Goal: Transaction & Acquisition: Purchase product/service

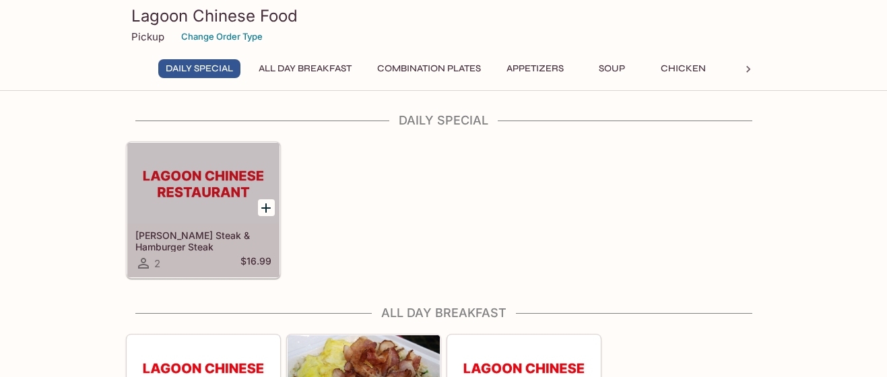
click at [226, 193] on div at bounding box center [203, 183] width 152 height 81
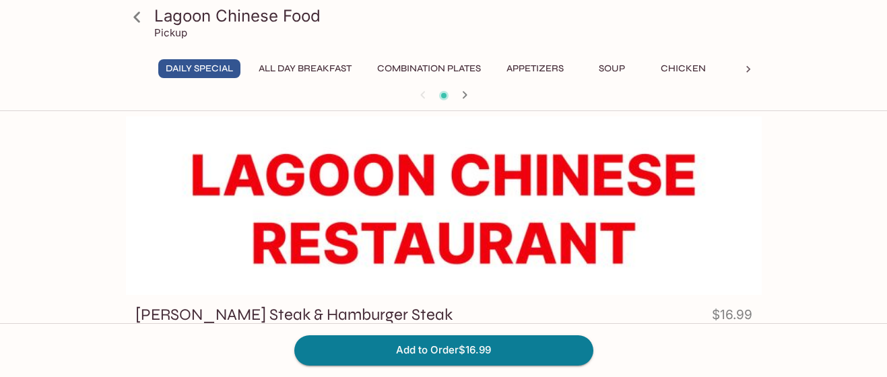
click at [139, 18] on icon at bounding box center [137, 17] width 24 height 24
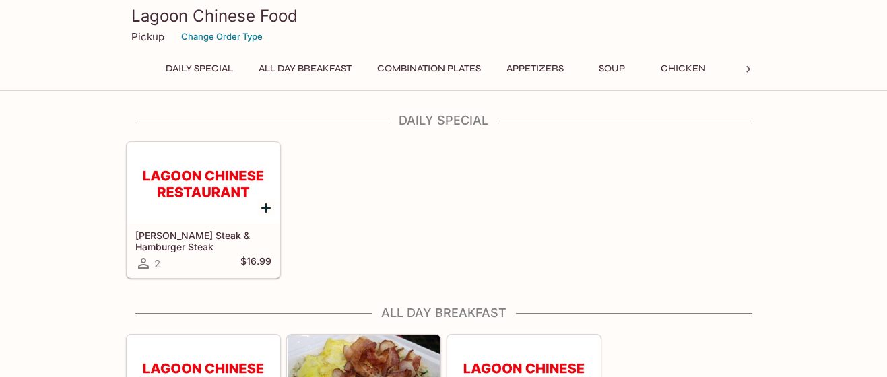
click at [138, 40] on p "Pickup" at bounding box center [147, 36] width 33 height 13
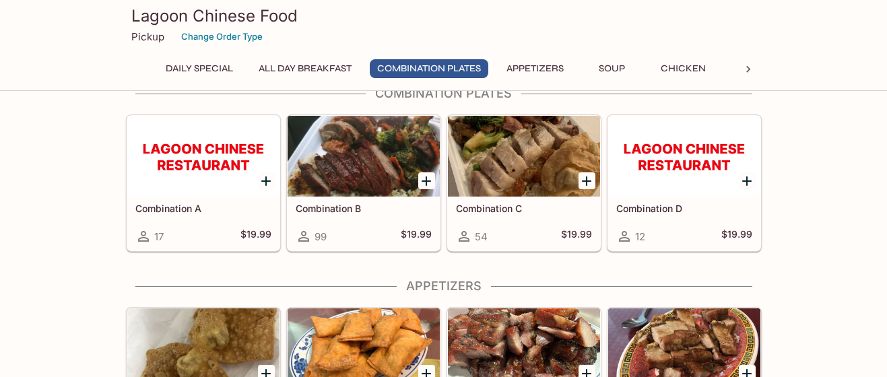
scroll to position [275, 0]
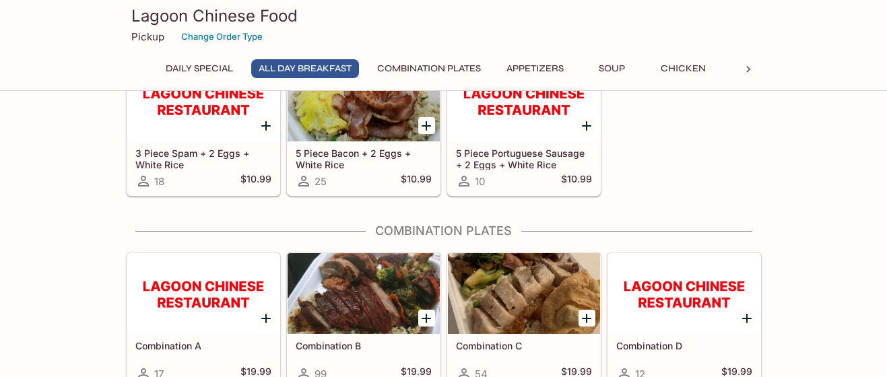
click at [356, 113] on div at bounding box center [364, 101] width 152 height 81
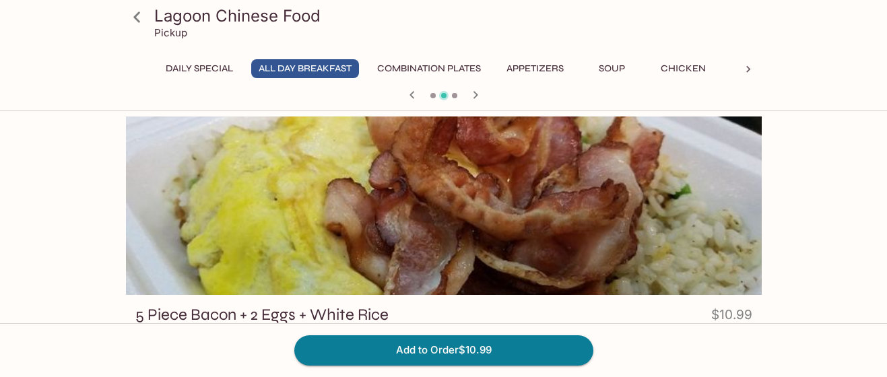
click at [139, 13] on icon at bounding box center [136, 16] width 7 height 11
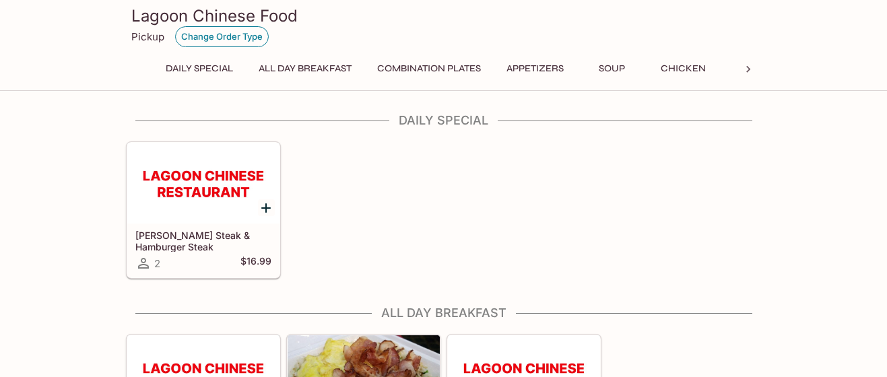
click at [222, 34] on button "Change Order Type" at bounding box center [222, 36] width 94 height 21
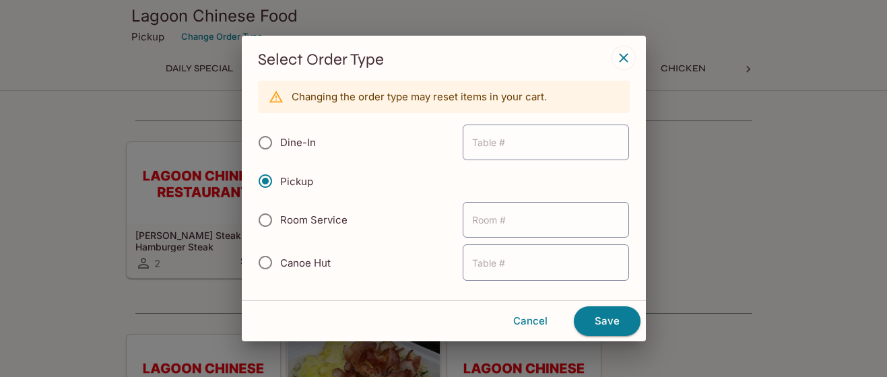
click at [263, 144] on input "Dine-In" at bounding box center [265, 143] width 28 height 28
radio input "true"
click at [604, 325] on button "Save" at bounding box center [607, 322] width 67 height 30
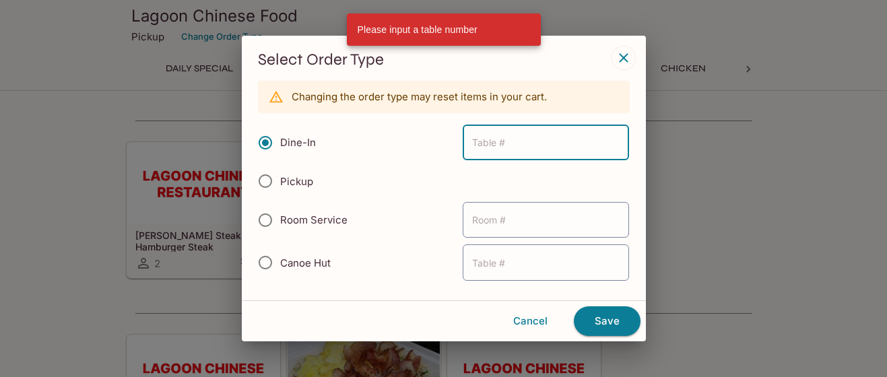
click at [622, 57] on icon "button" at bounding box center [623, 58] width 9 height 9
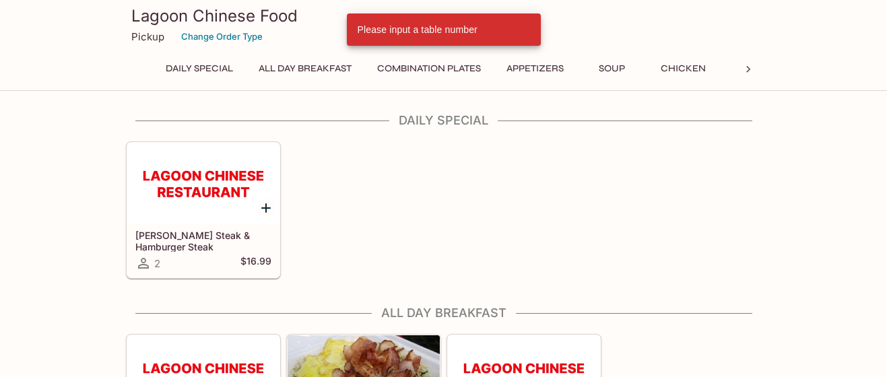
click at [440, 29] on div "Please input a table number" at bounding box center [418, 30] width 120 height 24
click at [444, 69] on button "Combination Plates" at bounding box center [429, 68] width 119 height 19
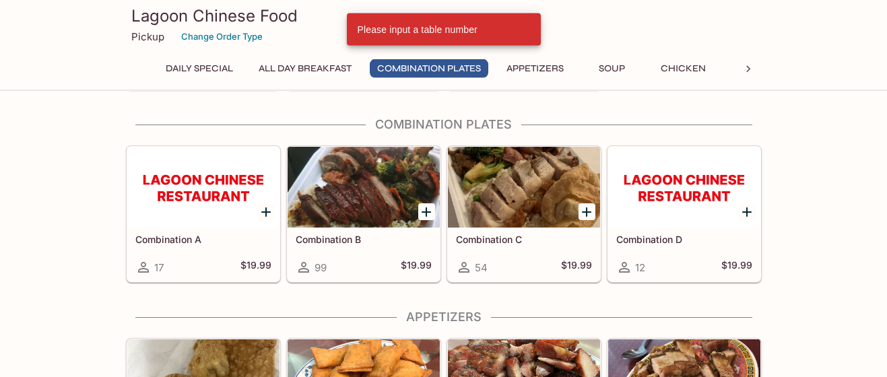
scroll to position [384, 0]
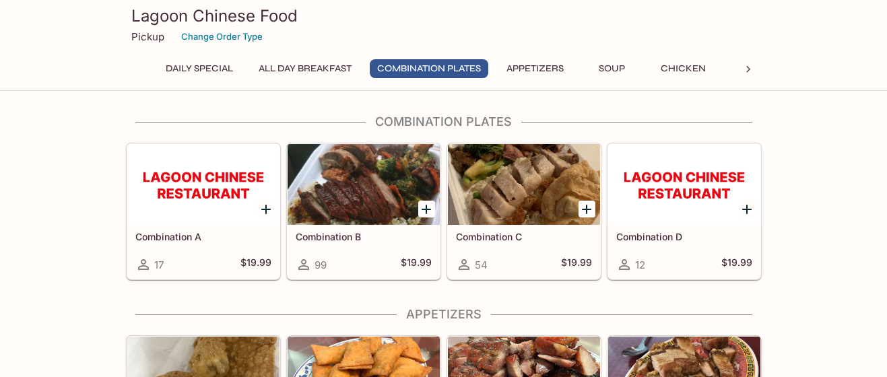
click at [390, 218] on div at bounding box center [364, 184] width 152 height 81
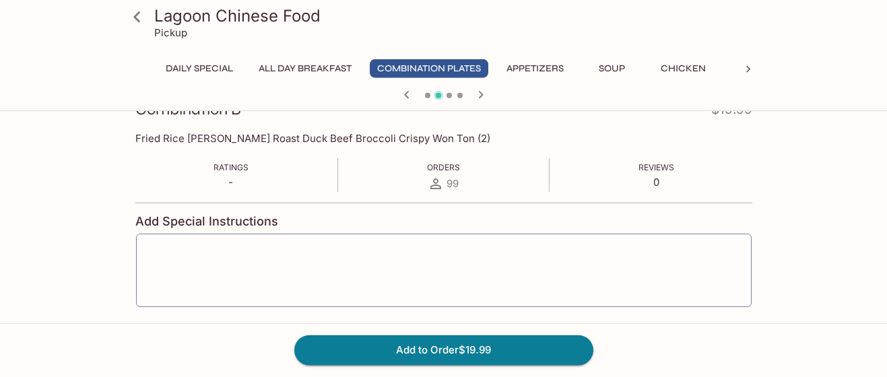
scroll to position [206, 0]
click at [441, 350] on button "Add to Order $19.99" at bounding box center [443, 351] width 299 height 30
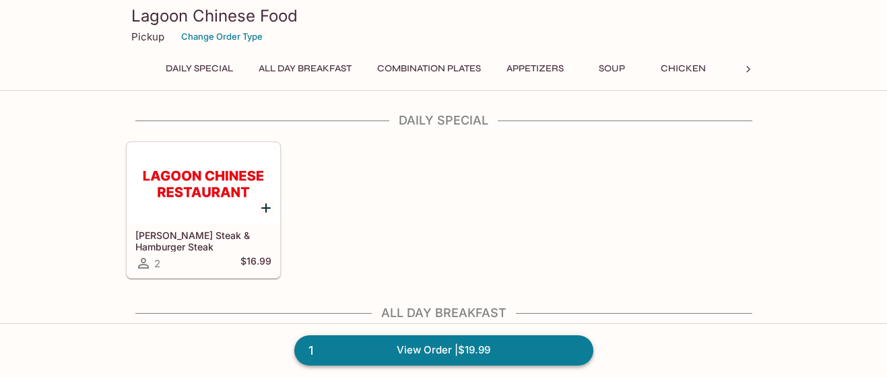
click at [421, 349] on link "1 View Order | $19.99" at bounding box center [443, 351] width 299 height 30
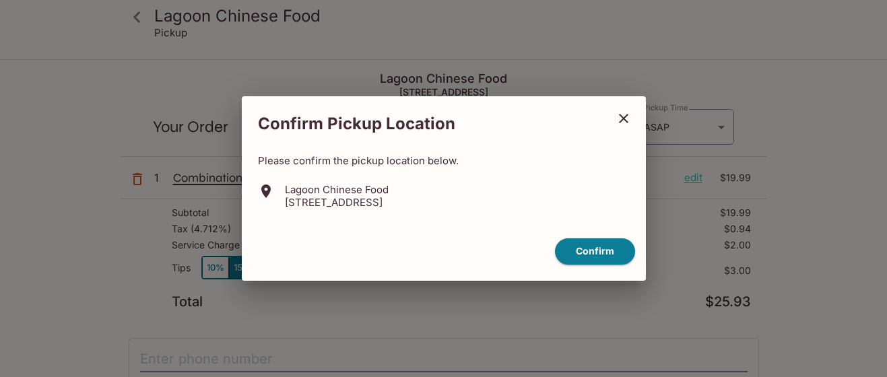
click at [627, 119] on icon "close" at bounding box center [624, 119] width 16 height 16
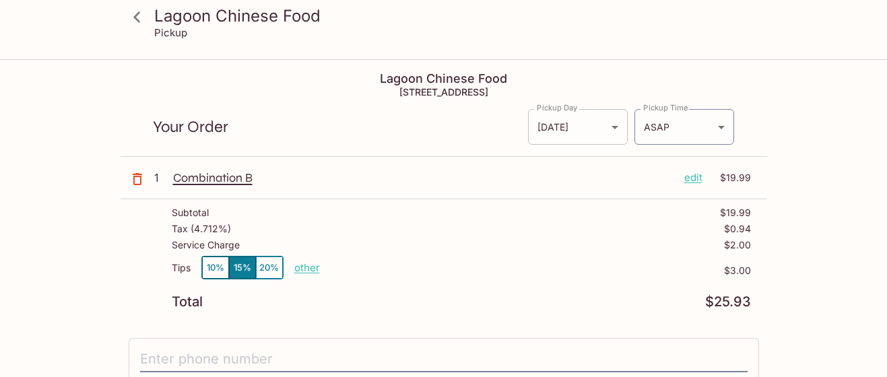
click at [617, 124] on body "Lagoon Chinese Food Pickup Lagoon Chinese Food 2628 Waiwai Loop, Honolulu Your …" at bounding box center [443, 249] width 887 height 377
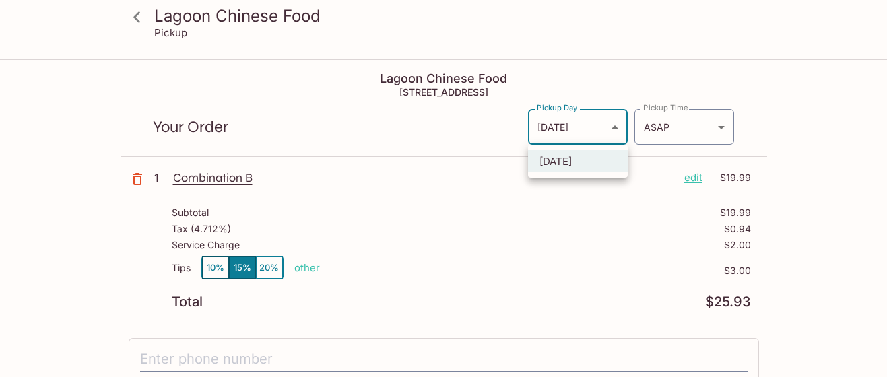
click at [617, 124] on div at bounding box center [443, 188] width 887 height 377
click at [133, 16] on icon at bounding box center [137, 17] width 24 height 24
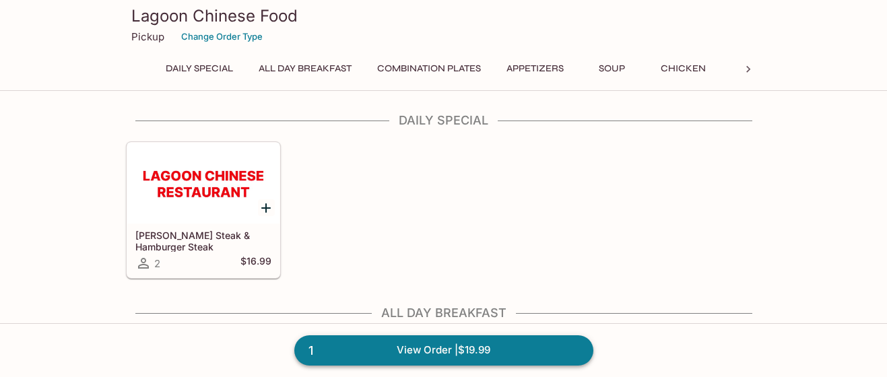
click at [413, 344] on link "1 View Order | $19.99" at bounding box center [443, 351] width 299 height 30
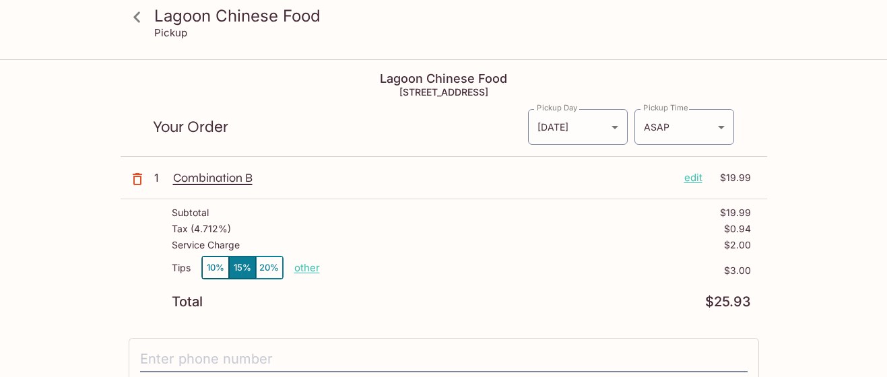
click at [135, 179] on icon "button" at bounding box center [137, 179] width 9 height 12
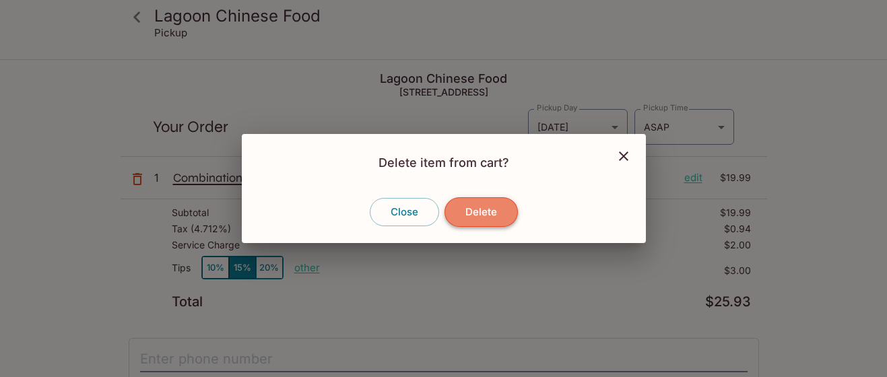
click at [498, 208] on button "Delete" at bounding box center [481, 212] width 73 height 30
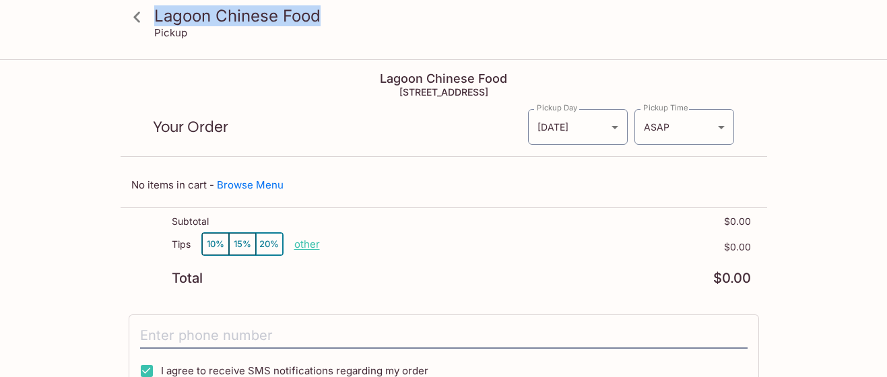
drag, startPoint x: 326, startPoint y: 11, endPoint x: 156, endPoint y: 14, distance: 169.8
click at [156, 14] on h3 "Lagoon Chinese Food" at bounding box center [455, 15] width 602 height 21
